Goal: Information Seeking & Learning: Learn about a topic

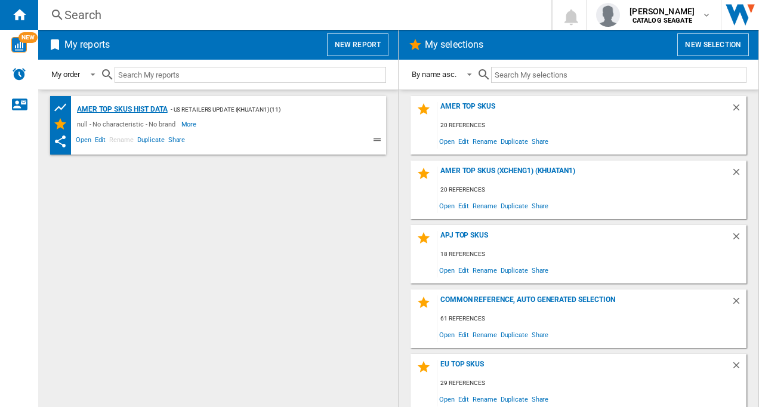
click at [130, 110] on div "AMER TOP SKUs HIST DATA" at bounding box center [121, 109] width 94 height 15
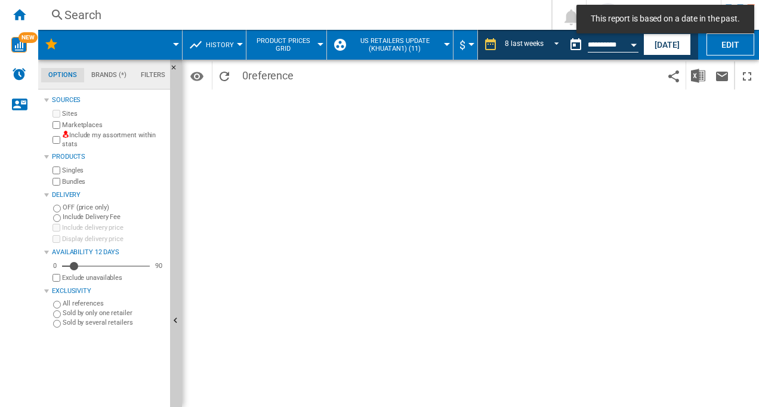
click at [106, 75] on md-tab-item "Brands (*)" at bounding box center [109, 75] width 50 height 14
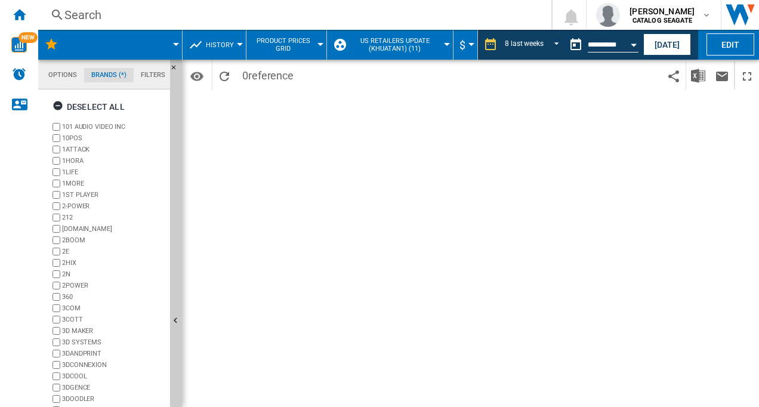
click at [176, 47] on md-menu at bounding box center [110, 45] width 144 height 30
click at [175, 44] on div at bounding box center [176, 44] width 6 height 3
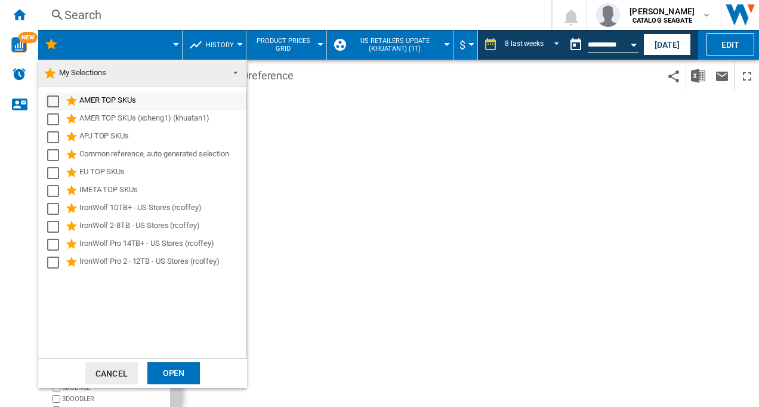
click at [52, 103] on div "Select" at bounding box center [53, 101] width 12 height 12
click at [167, 371] on div "Open" at bounding box center [173, 373] width 53 height 22
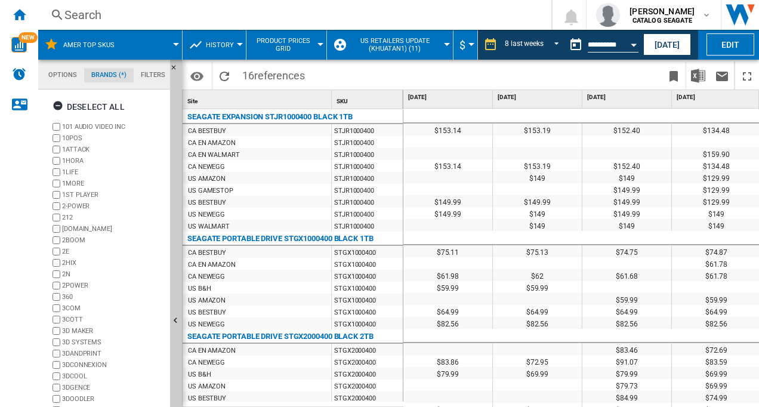
scroll to position [119, 0]
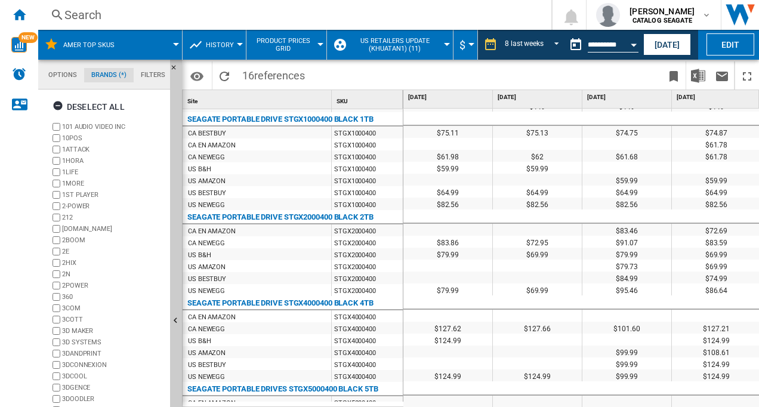
click at [64, 72] on md-tab-item "Options" at bounding box center [62, 75] width 43 height 14
